Goal: Transaction & Acquisition: Book appointment/travel/reservation

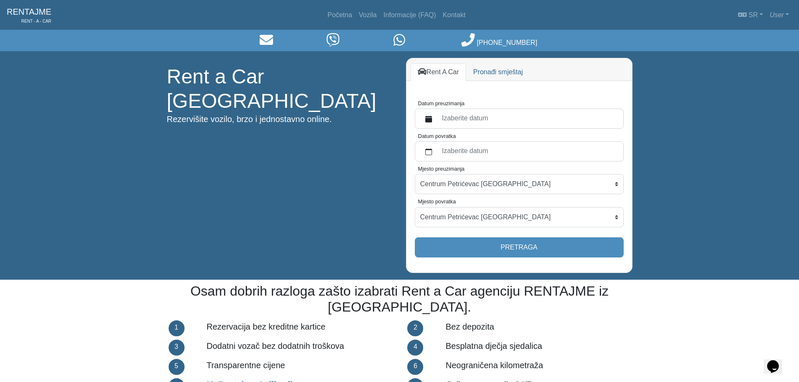
click at [493, 113] on label "Izaberite datum" at bounding box center [527, 118] width 181 height 15
click at [437, 113] on button "Datum preuzimanja" at bounding box center [428, 118] width 17 height 15
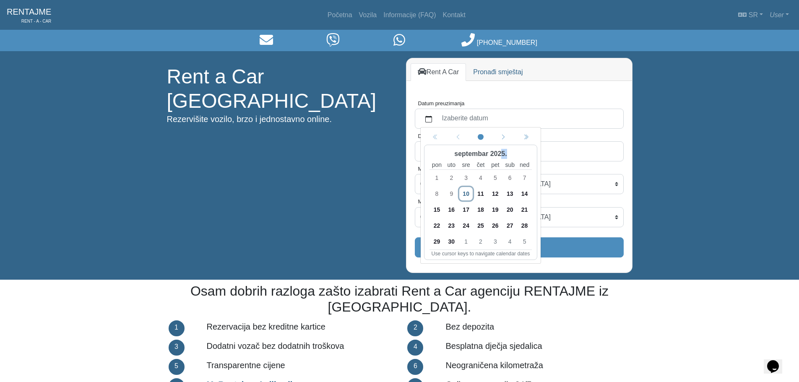
drag, startPoint x: 517, startPoint y: 151, endPoint x: 496, endPoint y: 160, distance: 22.2
click at [497, 153] on div "septembar 2025." at bounding box center [480, 153] width 102 height 13
click at [525, 150] on div "septembar 2025." at bounding box center [480, 153] width 102 height 13
click at [524, 137] on icon "chevron double left" at bounding box center [526, 138] width 6 height 6
click at [435, 137] on icon "chevron double left" at bounding box center [435, 138] width 6 height 6
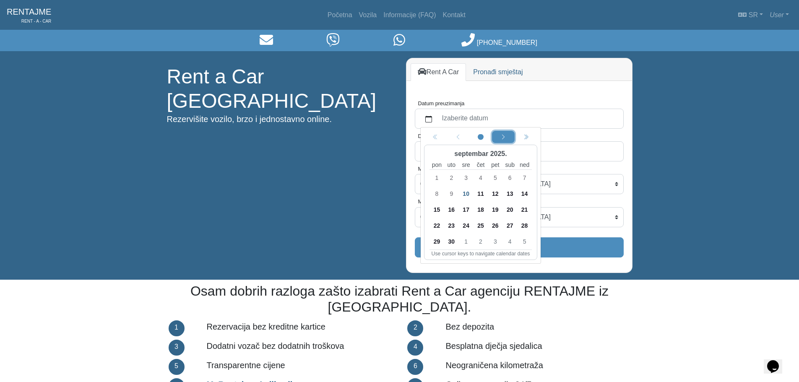
click at [507, 138] on div "Next month" at bounding box center [502, 136] width 19 height 9
click at [498, 206] on span "17" at bounding box center [494, 209] width 13 height 13
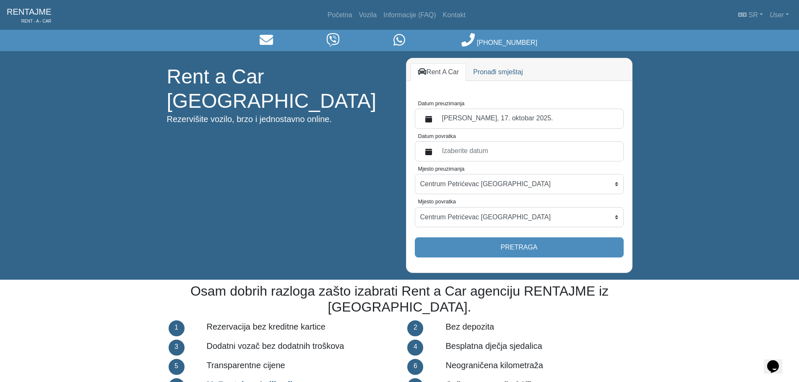
click at [500, 148] on label "Izaberite datum" at bounding box center [527, 151] width 181 height 15
click at [437, 148] on button "Datum povratka" at bounding box center [428, 151] width 17 height 15
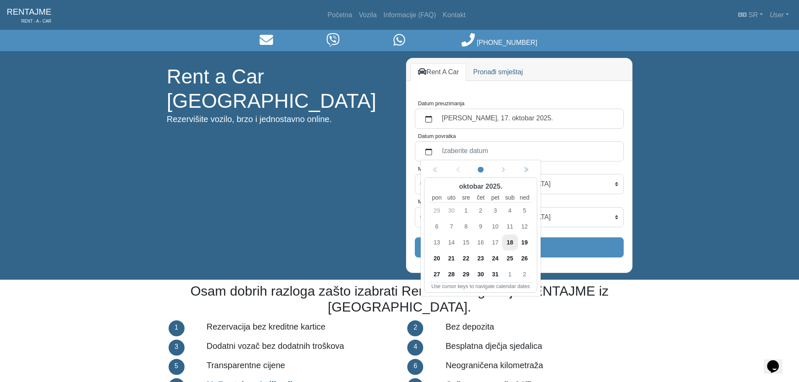
click at [520, 257] on span "26" at bounding box center [523, 257] width 13 height 13
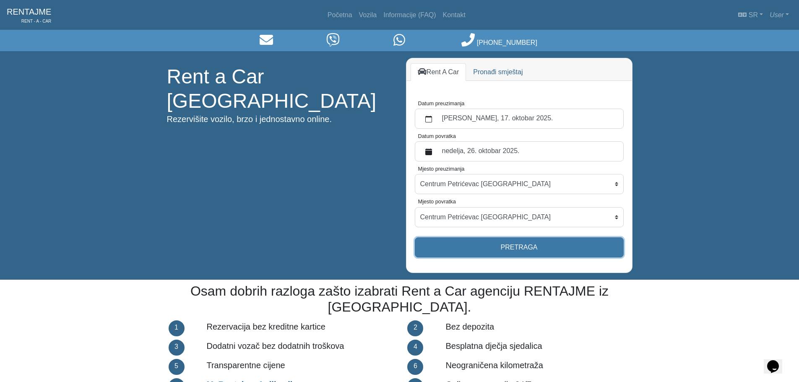
click at [519, 243] on button "Pretraga" at bounding box center [519, 247] width 209 height 20
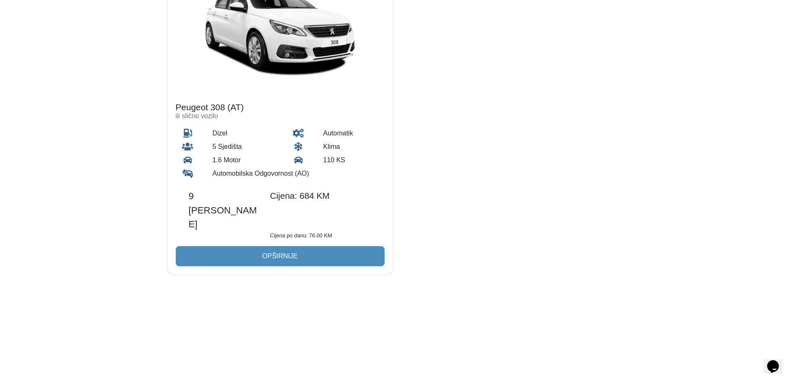
scroll to position [1251, 0]
